Goal: Information Seeking & Learning: Learn about a topic

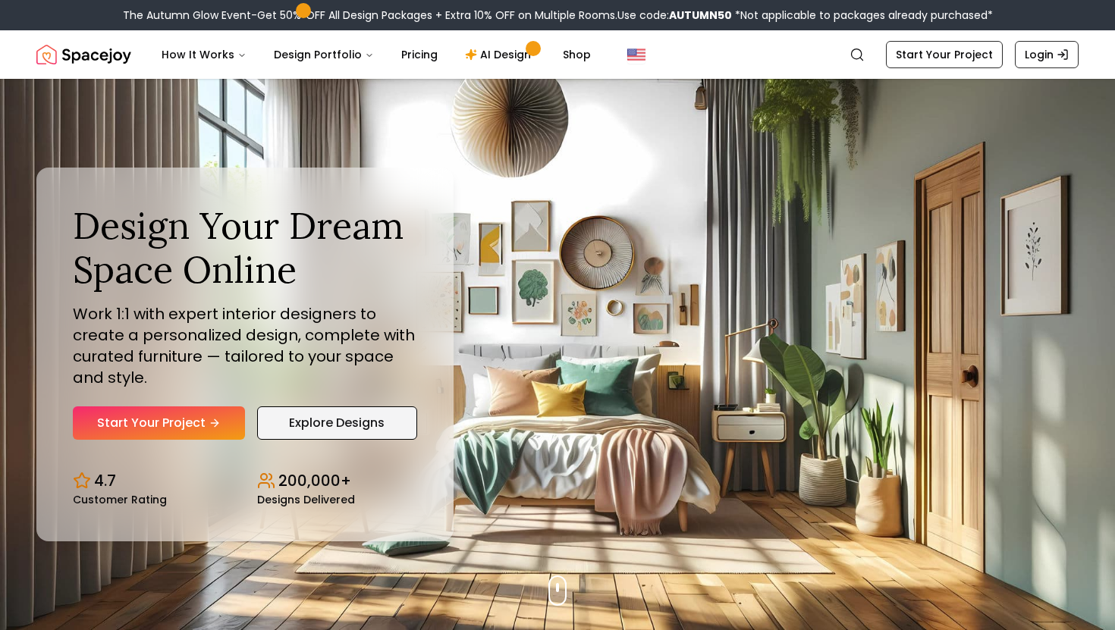
click at [336, 419] on link "Explore Designs" at bounding box center [337, 423] width 160 height 33
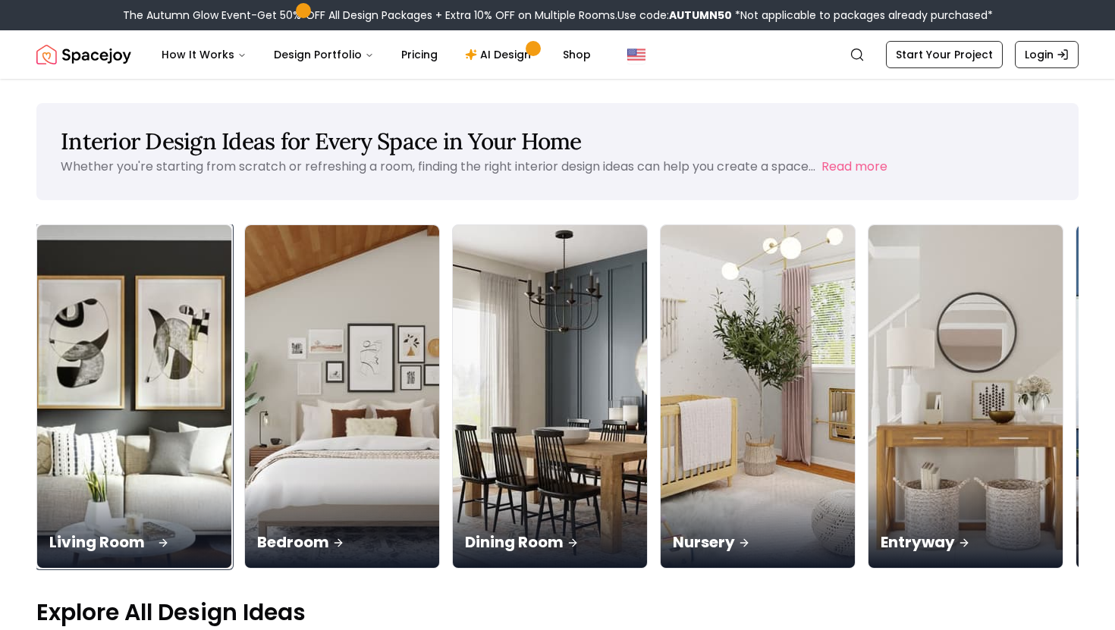
click at [127, 344] on img at bounding box center [135, 397] width 204 height 360
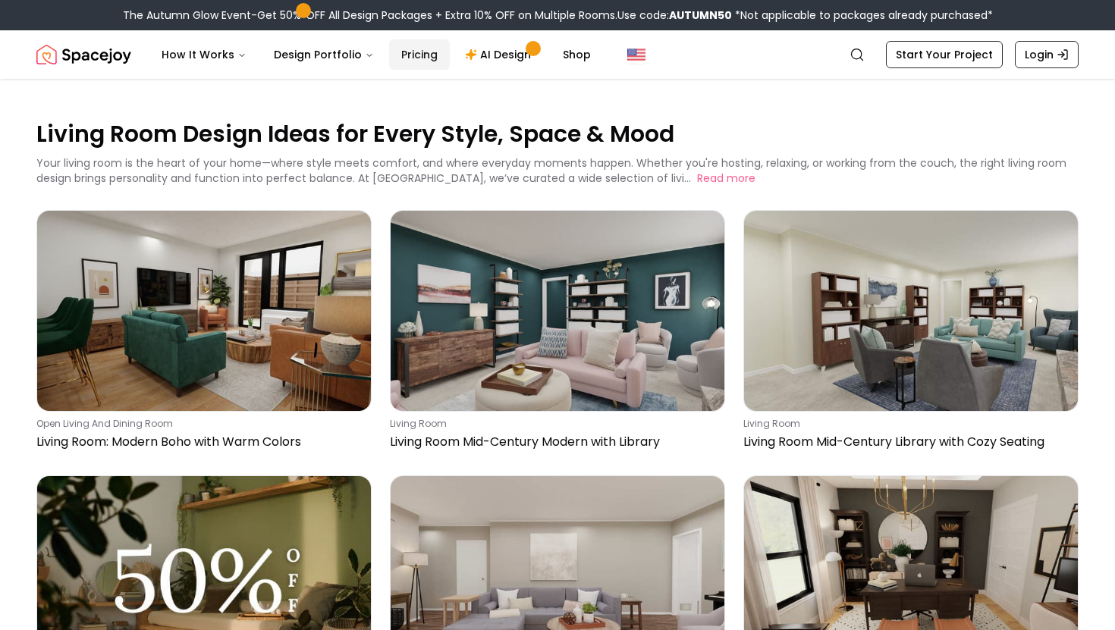
click at [418, 53] on link "Pricing" at bounding box center [419, 54] width 61 height 30
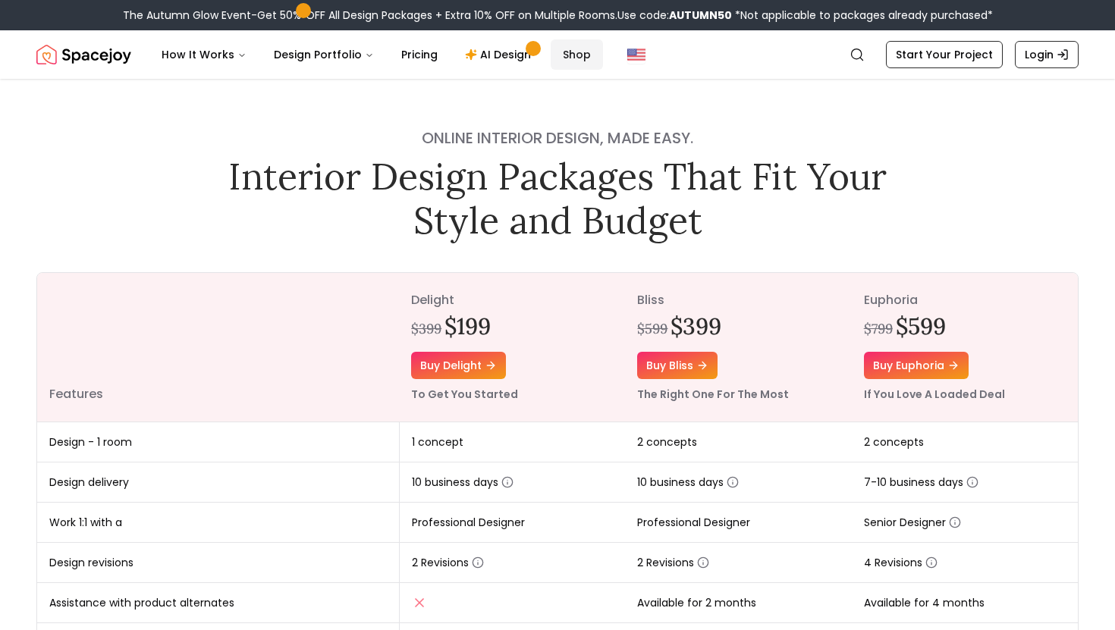
click at [566, 55] on link "Shop" at bounding box center [577, 54] width 52 height 30
